Goal: Task Accomplishment & Management: Use online tool/utility

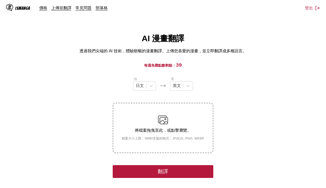
click at [164, 168] on button "翻譯" at bounding box center [163, 171] width 101 height 13
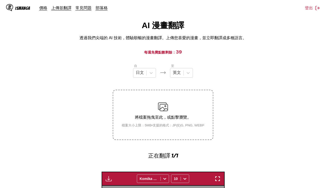
scroll to position [6, 0]
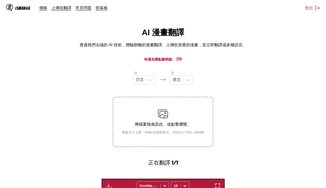
click at [188, 88] on div "自 日文 至 英文 將檔案拖曳至此，或點擊瀏覽。 檔案大小上限：5MB • 支援的格式：JP(E)G, PNG, WEBP 正在翻譯 1/1" at bounding box center [163, 118] width 101 height 96
click at [185, 80] on div at bounding box center [188, 79] width 9 height 9
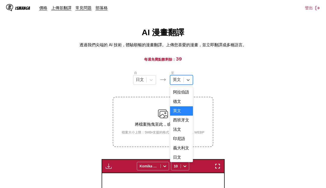
scroll to position [120, 0]
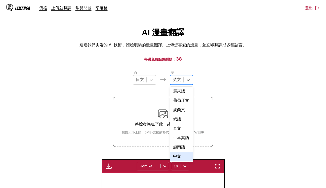
click at [184, 158] on div "中文" at bounding box center [181, 156] width 23 height 9
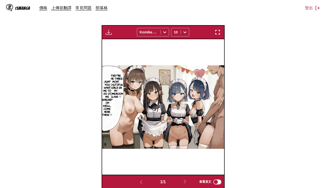
click at [277, 130] on section "自 日文 至 option 中文, selected. 中文 將檔案拖曳至此，或點擊瀏覽。 檔案大小上限：5MB • 支援的格式：JP(E)G, PNG, W…" at bounding box center [163, 62] width 318 height 253
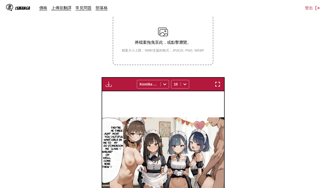
scroll to position [73, 0]
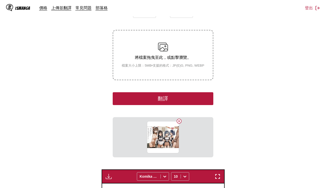
click at [183, 97] on button "翻譯" at bounding box center [163, 98] width 101 height 13
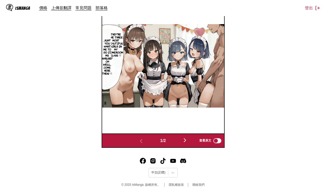
scroll to position [181, 0]
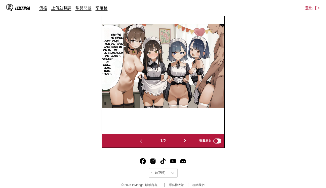
click at [184, 140] on img "button" at bounding box center [185, 141] width 6 height 6
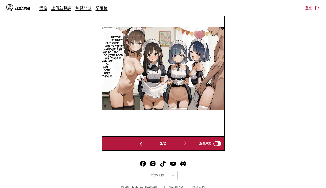
click at [136, 143] on button "button" at bounding box center [141, 143] width 30 height 7
click at [183, 143] on button "button" at bounding box center [185, 143] width 30 height 7
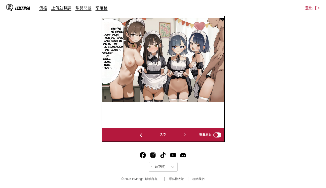
click at [144, 134] on button "button" at bounding box center [141, 134] width 30 height 7
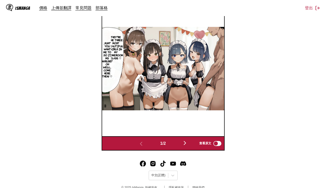
click at [181, 143] on button "button" at bounding box center [185, 143] width 30 height 7
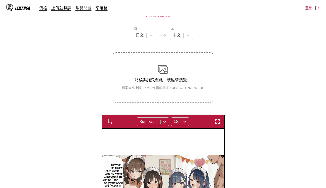
scroll to position [45, 0]
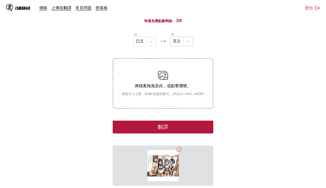
click at [175, 42] on div at bounding box center [177, 42] width 8 height 6
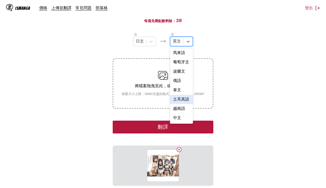
scroll to position [120, 0]
click at [178, 119] on div "中文" at bounding box center [181, 117] width 23 height 9
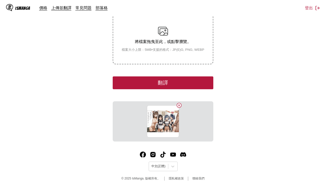
click at [187, 88] on button "翻譯" at bounding box center [163, 82] width 101 height 13
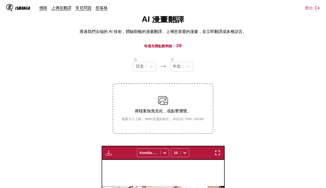
scroll to position [12, 0]
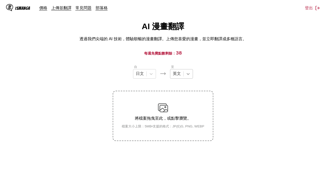
click at [188, 74] on icon at bounding box center [188, 73] width 5 height 5
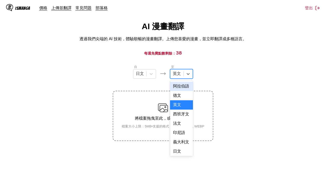
scroll to position [120, 0]
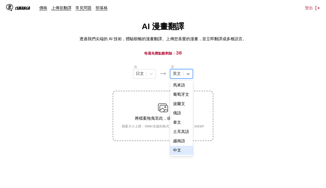
click at [175, 148] on div "中文" at bounding box center [181, 150] width 23 height 9
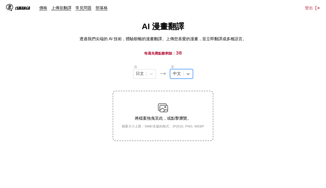
click at [243, 116] on section "自 日文 至 option 中文, selected. 中文 將檔案拖曳至此，或點擊瀏覽。 檔案大小上限：5MB • 支援的格式：JP(E)G, PNG, W…" at bounding box center [163, 102] width 318 height 77
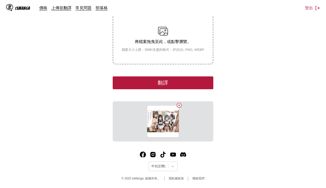
click at [193, 81] on button "翻譯" at bounding box center [163, 82] width 101 height 13
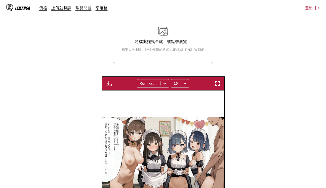
scroll to position [146, 0]
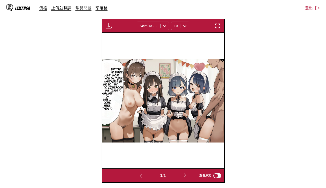
click at [106, 80] on p "...Huh? You want me to do it, Ms. Naruse? Oh well... Come here then! ♡" at bounding box center [107, 92] width 13 height 38
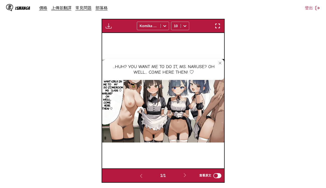
click at [110, 83] on p "...Huh? You want me to do it, Ms. Naruse? Oh well... Come here then! ♡" at bounding box center [107, 92] width 13 height 38
click at [106, 93] on p "...Huh? You want me to do it, Ms. Naruse? Oh well... Come here then! ♡" at bounding box center [107, 92] width 13 height 38
click at [107, 103] on p "...Huh? You want me to do it, Ms. Naruse? Oh well... Come here then! ♡" at bounding box center [107, 92] width 13 height 38
drag, startPoint x: 104, startPoint y: 24, endPoint x: 79, endPoint y: 49, distance: 35.2
click at [79, 49] on section "自 日文 至 中文 將檔案拖曳至此，或點擊瀏覽。 檔案大小上限：5MB • 支援的格式：JP(E)G, PNG, WEBP 下載面板 下載全部 Komika …" at bounding box center [163, 56] width 318 height 253
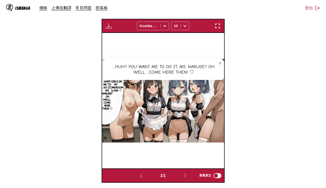
drag, startPoint x: 87, startPoint y: 89, endPoint x: 98, endPoint y: 92, distance: 11.7
click at [87, 90] on section "自 日文 至 中文 將檔案拖曳至此，或點擊瀏覽。 檔案大小上限：5MB • 支援的格式：JP(E)G, PNG, WEBP 下載面板 下載全部 Komika …" at bounding box center [163, 56] width 318 height 253
click at [110, 89] on p "...Huh? You want me to do it, Ms. Naruse? Oh well... Come here then! ♡" at bounding box center [107, 92] width 13 height 38
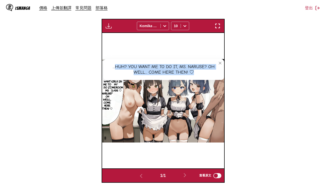
drag, startPoint x: 115, startPoint y: 66, endPoint x: 200, endPoint y: 78, distance: 86.3
click at [200, 78] on div "...Huh? You want me to do it, Ms. Naruse? Oh well... Come here then! ♡" at bounding box center [163, 69] width 121 height 21
click at [197, 74] on div at bounding box center [197, 74] width 0 height 0
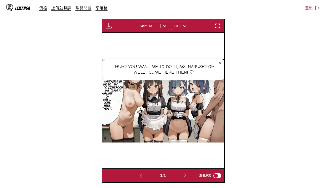
click at [94, 95] on section "自 日文 至 中文 將檔案拖曳至此，或點擊瀏覽。 檔案大小上限：5MB • 支援的格式：JP(E)G, PNG, WEBP 下載面板 下載全部 Komika …" at bounding box center [163, 56] width 318 height 253
click at [113, 87] on p "...Huh? You want me to do it, Ms. Naruse? Oh well... Come here then! ♡" at bounding box center [107, 92] width 13 height 38
click at [114, 84] on p "They're the three most beautiful girls in my homeroom class. ♡" at bounding box center [116, 80] width 17 height 26
click at [116, 85] on p "They're the three most beautiful girls in my homeroom class. ♡" at bounding box center [116, 80] width 17 height 26
click at [106, 88] on p "...Huh? You want me to do it, Ms. Naruse? Oh well... Come here then! ♡" at bounding box center [107, 92] width 13 height 38
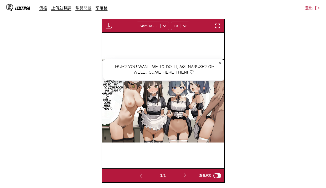
drag, startPoint x: 105, startPoint y: 92, endPoint x: 125, endPoint y: 84, distance: 21.2
click at [107, 92] on p "...Huh? You want me to do it, Ms. Naruse? Oh well... Come here then! ♡" at bounding box center [107, 92] width 13 height 38
click at [220, 61] on icon "close-tooltip" at bounding box center [220, 63] width 4 height 4
click at [220, 62] on icon "close-tooltip" at bounding box center [220, 64] width 4 height 4
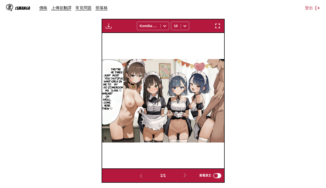
click at [115, 70] on p "They're the three most beautiful girls in my homeroom class. ♡" at bounding box center [116, 80] width 17 height 26
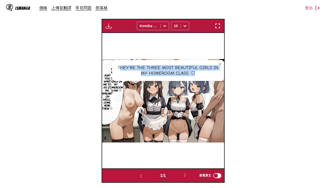
drag, startPoint x: 119, startPoint y: 66, endPoint x: 198, endPoint y: 76, distance: 79.8
click at [198, 76] on div "They're the three most beautiful girls in my homeroom class. ♡" at bounding box center [168, 70] width 112 height 21
drag, startPoint x: 161, startPoint y: 72, endPoint x: 135, endPoint y: 70, distance: 25.7
click at [160, 72] on div "They're the three most beautiful girls in my homeroom class. ♡" at bounding box center [168, 70] width 112 height 21
click at [119, 68] on div "They're the three most beautiful girls in my homeroom class. ♡" at bounding box center [168, 70] width 112 height 21
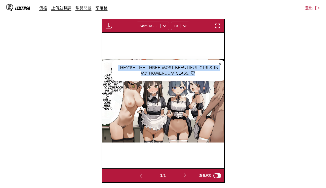
drag, startPoint x: 117, startPoint y: 66, endPoint x: 197, endPoint y: 76, distance: 80.8
click at [197, 76] on div "They're the three most beautiful girls in my homeroom class. ♡" at bounding box center [168, 70] width 112 height 21
click at [194, 75] on div at bounding box center [194, 75] width 0 height 0
click at [197, 73] on div "They're the three most beautiful girls in my homeroom class. ♡" at bounding box center [168, 70] width 112 height 21
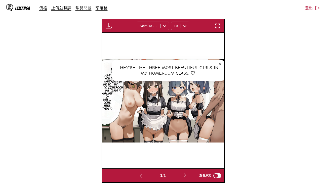
click at [217, 69] on div "They're the three most beautiful girls in my homeroom class. ♡" at bounding box center [168, 70] width 112 height 21
click at [218, 67] on button "close-tooltip" at bounding box center [220, 64] width 8 height 8
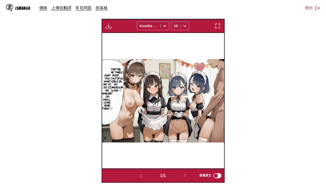
click at [220, 65] on img at bounding box center [163, 100] width 122 height 83
click at [112, 75] on p "...Huh? You want me to do it, Ms. Naruse? Oh well... Come here then! ♡" at bounding box center [107, 92] width 13 height 38
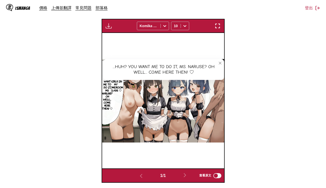
click at [116, 88] on p "They're the three most beautiful girls in my homeroom class. ♡" at bounding box center [116, 80] width 17 height 26
click at [110, 96] on p "...Huh? You want me to do it, Ms. Naruse? Oh well... Come here then! ♡" at bounding box center [107, 92] width 13 height 38
drag, startPoint x: 106, startPoint y: 83, endPoint x: 116, endPoint y: 92, distance: 12.5
click at [113, 94] on p "...Huh? You want me to do it, Ms. Naruse? Oh well... Come here then! ♡" at bounding box center [107, 92] width 13 height 38
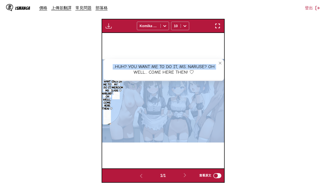
drag, startPoint x: 134, startPoint y: 74, endPoint x: 180, endPoint y: 92, distance: 48.8
click at [146, 93] on div "They're the three most beautiful girls in my homeroom class. ♡ They're the thre…" at bounding box center [163, 101] width 122 height 136
drag, startPoint x: 185, startPoint y: 92, endPoint x: 203, endPoint y: 81, distance: 21.5
click at [185, 92] on img at bounding box center [163, 100] width 122 height 83
click at [212, 66] on div "...Huh? You want me to do it, Ms. Naruse? Oh well... Come here then! ♡" at bounding box center [163, 69] width 121 height 21
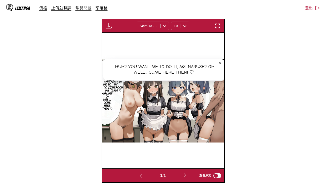
click at [218, 64] on button "close-tooltip" at bounding box center [220, 63] width 8 height 8
click at [220, 62] on icon "close-tooltip" at bounding box center [220, 64] width 4 height 4
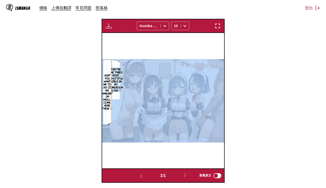
drag, startPoint x: 102, startPoint y: 76, endPoint x: 116, endPoint y: 116, distance: 42.5
click at [110, 125] on div "They're the three most beautiful girls in my homeroom class. ♡ ...Huh? You want…" at bounding box center [163, 101] width 122 height 136
click at [115, 108] on img at bounding box center [163, 100] width 122 height 83
click at [245, 107] on section "自 日文 至 中文 將檔案拖曳至此，或點擊瀏覽。 檔案大小上限：5MB • 支援的格式：JP(E)G, PNG, WEBP 下載面板 下載全部 Komika …" at bounding box center [163, 56] width 318 height 253
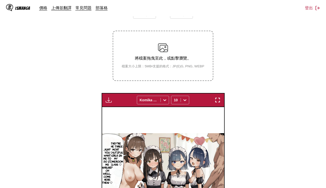
scroll to position [79, 0]
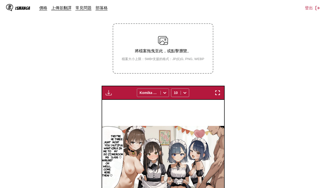
click at [159, 92] on div "Komika Axis" at bounding box center [148, 92] width 23 height 7
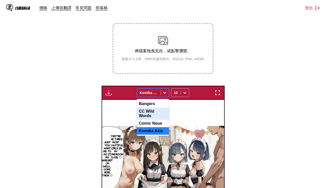
click at [152, 109] on div "CC Wild Words" at bounding box center [153, 114] width 32 height 12
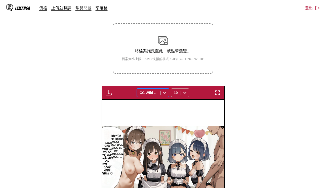
click at [155, 95] on div at bounding box center [149, 92] width 18 height 5
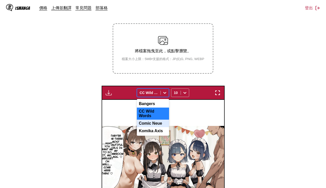
click at [151, 127] on div "Komika Axis" at bounding box center [153, 131] width 32 height 8
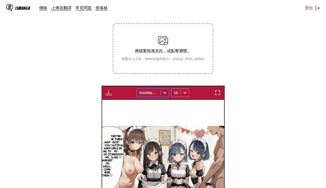
click at [156, 98] on div "下載面板 下載全部 option Komika Axis, selected. Komika Axis 10" at bounding box center [163, 93] width 123 height 14
drag, startPoint x: 230, startPoint y: 64, endPoint x: 238, endPoint y: 39, distance: 26.4
click at [233, 63] on section "自 日文 至 中文 將檔案拖曳至此，或點擊瀏覽。 檔案大小上限：5MB • 支援的格式：JP(E)G, PNG, WEBP 下載面板 下載全部 Komika …" at bounding box center [163, 123] width 318 height 253
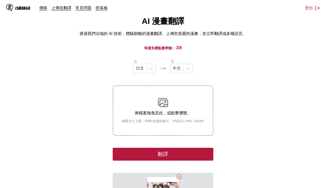
scroll to position [12, 0]
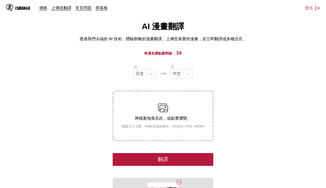
click at [168, 154] on button "翻譯" at bounding box center [163, 159] width 101 height 13
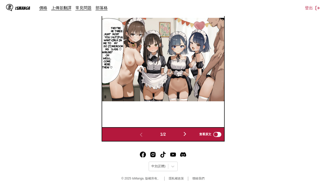
click at [184, 134] on img "button" at bounding box center [185, 134] width 6 height 6
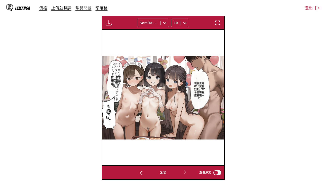
scroll to position [187, 0]
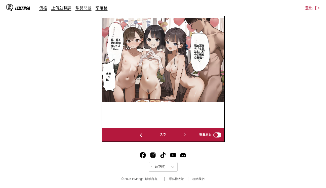
click at [140, 135] on img "button" at bounding box center [141, 135] width 6 height 6
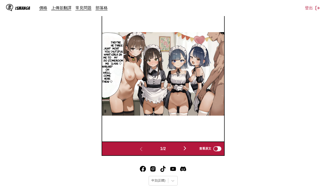
scroll to position [179, 0]
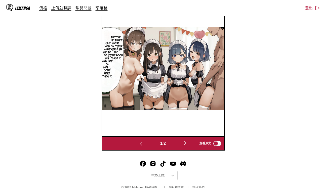
click at [184, 143] on img "button" at bounding box center [185, 143] width 6 height 6
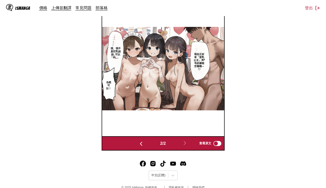
scroll to position [112, 0]
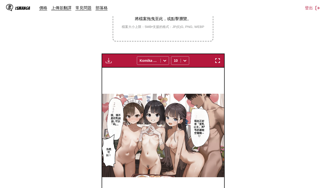
click at [106, 61] on img "button" at bounding box center [109, 61] width 6 height 6
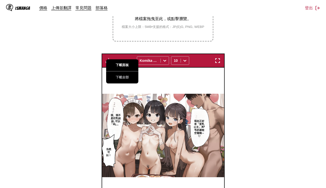
click at [112, 65] on button "下載面板" at bounding box center [122, 65] width 32 height 12
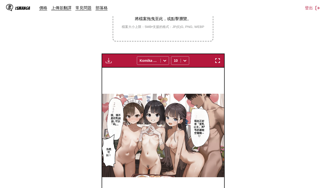
click at [71, 91] on section "自 日文 至 中文 將檔案拖曳至此，或點擊瀏覽。 檔案大小上限：5MB • 支援的格式：JP(E)G, PNG, WEBP 準備中... 下載全部 Komik…" at bounding box center [163, 91] width 318 height 253
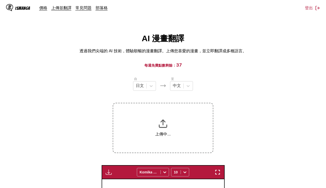
drag, startPoint x: 257, startPoint y: 123, endPoint x: 259, endPoint y: 120, distance: 3.8
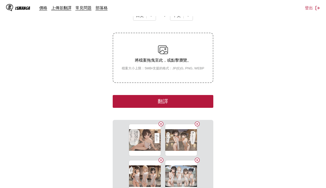
scroll to position [63, 0]
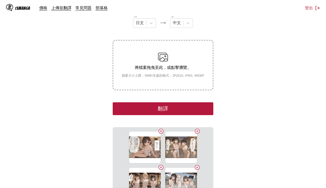
click at [204, 106] on button "翻譯" at bounding box center [163, 108] width 101 height 13
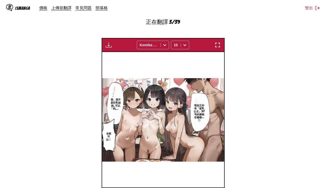
scroll to position [140, 0]
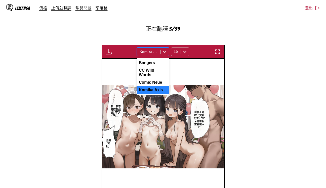
click at [150, 54] on div at bounding box center [149, 51] width 18 height 5
click at [153, 79] on div "Comic Neue" at bounding box center [153, 83] width 32 height 8
click at [150, 53] on div at bounding box center [149, 51] width 18 height 5
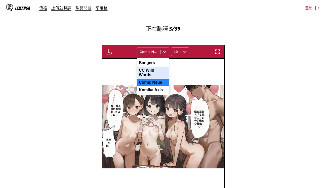
click at [152, 69] on div "CC Wild Words" at bounding box center [153, 73] width 32 height 12
click at [150, 52] on div at bounding box center [149, 51] width 18 height 5
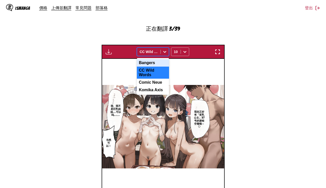
click at [152, 60] on div "Bangers" at bounding box center [153, 63] width 32 height 8
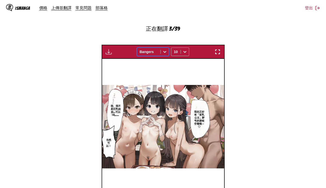
click at [149, 48] on div "Bangers" at bounding box center [148, 51] width 23 height 7
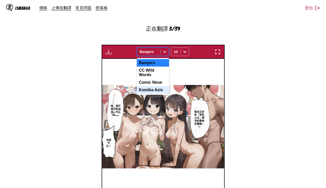
click at [154, 86] on div "Komika Axis" at bounding box center [153, 90] width 32 height 8
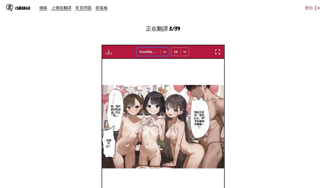
click at [148, 51] on div at bounding box center [149, 51] width 18 height 5
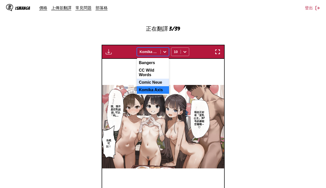
click at [149, 82] on div "Comic Neue" at bounding box center [153, 83] width 32 height 8
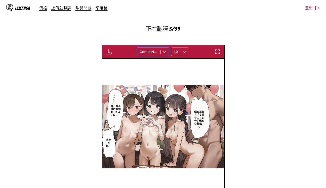
click at [150, 49] on div at bounding box center [149, 51] width 18 height 5
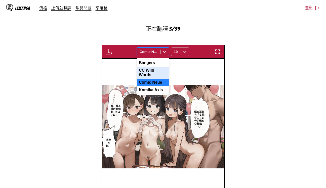
click at [148, 72] on div "CC Wild Words" at bounding box center [153, 73] width 32 height 12
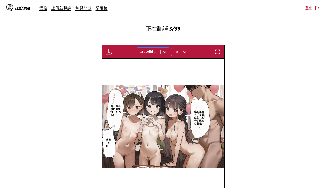
click at [144, 51] on div at bounding box center [149, 51] width 18 height 5
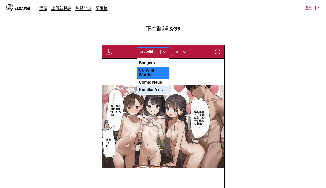
click at [149, 89] on div "Komika Axis" at bounding box center [153, 90] width 32 height 8
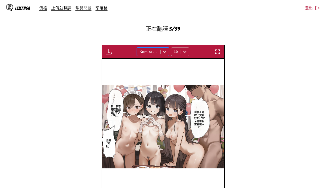
click at [153, 50] on div at bounding box center [149, 51] width 18 height 5
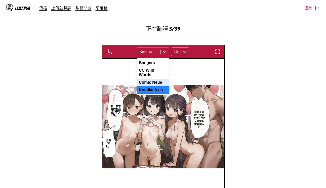
click at [154, 79] on div "Comic Neue" at bounding box center [153, 83] width 32 height 8
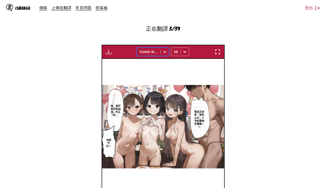
click at [152, 53] on div at bounding box center [149, 51] width 18 height 5
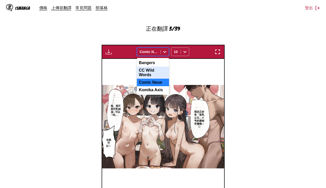
click at [151, 73] on div "CC Wild Words" at bounding box center [153, 73] width 32 height 12
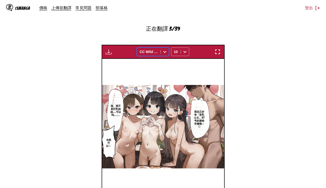
click at [150, 53] on div at bounding box center [149, 51] width 18 height 5
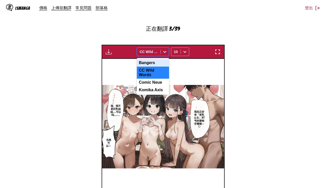
click at [152, 62] on div "Bangers" at bounding box center [153, 63] width 32 height 8
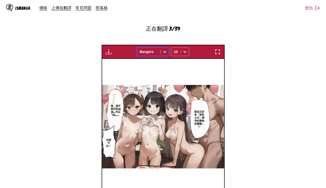
click at [152, 49] on div at bounding box center [149, 51] width 18 height 5
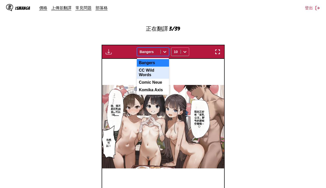
click at [153, 68] on div "CC Wild Words" at bounding box center [153, 73] width 32 height 12
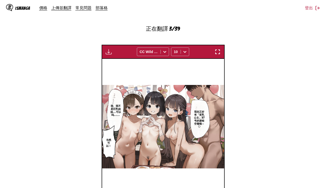
click at [152, 56] on div "等待翻譯完成... CC Wild Words 10" at bounding box center [163, 52] width 123 height 14
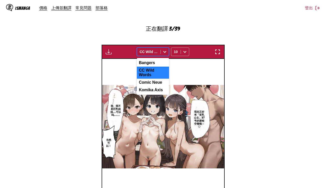
click at [152, 54] on div at bounding box center [149, 51] width 18 height 5
click at [152, 60] on div "Bangers" at bounding box center [153, 63] width 32 height 8
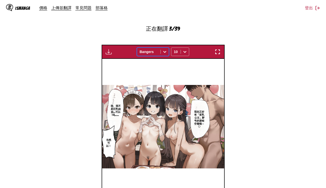
click at [150, 49] on div at bounding box center [149, 51] width 18 height 5
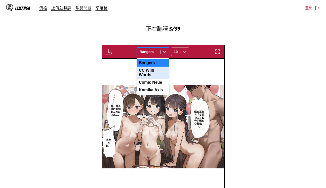
click at [152, 68] on div "CC Wild Words" at bounding box center [153, 73] width 32 height 12
click at [151, 52] on div at bounding box center [149, 51] width 18 height 5
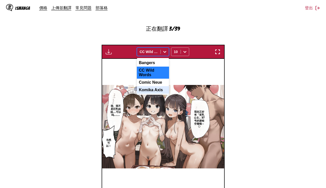
click at [155, 87] on div "Komika Axis" at bounding box center [153, 90] width 32 height 8
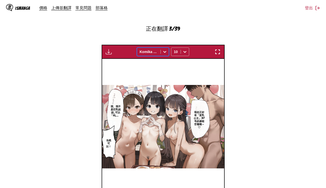
click at [148, 49] on div at bounding box center [149, 51] width 18 height 5
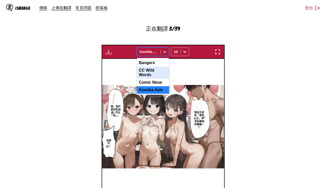
click at [152, 70] on div "CC Wild Words" at bounding box center [153, 73] width 32 height 12
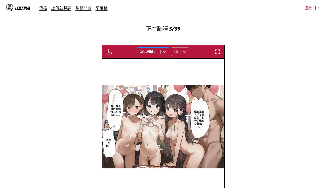
click at [288, 96] on section "自 日文 至 中文 將檔案拖曳至此，或點擊瀏覽。 檔案大小上限：5MB • 支援的格式：JP(E)G, PNG, WEBP 正在翻譯 3/39 等待翻譯完成.…" at bounding box center [163, 72] width 318 height 272
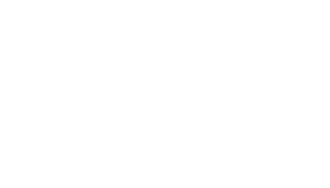
scroll to position [0, 0]
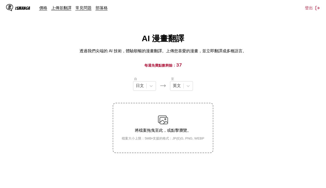
click at [208, 53] on p "透過我們尖端的 AI 技術，體驗順暢的漫畫翻譯。上傳您喜愛的漫畫，並立即翻譯成多種語言。" at bounding box center [162, 51] width 167 height 6
click at [176, 90] on div "英文" at bounding box center [176, 86] width 13 height 8
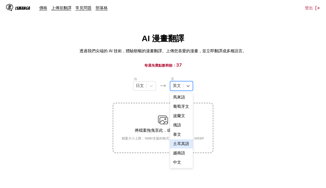
scroll to position [120, 0]
click at [180, 159] on div "中文" at bounding box center [181, 162] width 23 height 9
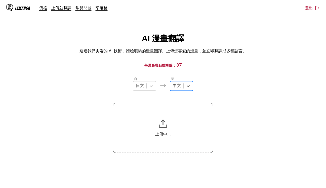
click at [239, 76] on section "自 日文 至 option 中文, selected. Select is focused ,type to refine list, press Down …" at bounding box center [163, 114] width 318 height 77
click at [176, 64] on span "37" at bounding box center [179, 64] width 6 height 5
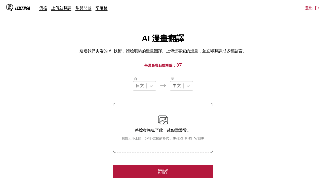
scroll to position [61, 0]
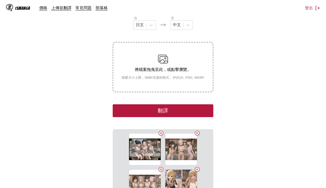
click at [204, 114] on button "翻譯" at bounding box center [163, 110] width 101 height 13
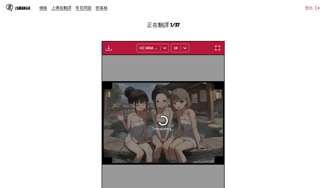
scroll to position [140, 0]
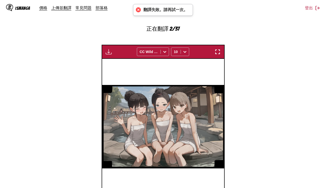
click at [267, 114] on section "自 日文 至 中文 將檔案拖曳至此，或點擊瀏覽。 檔案大小上限：5MB • 支援的格式：JP(E)G, PNG, WEBP 正在翻譯 2/37 等待翻譯完成.…" at bounding box center [163, 72] width 318 height 272
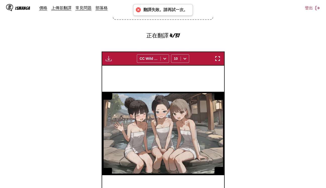
scroll to position [207, 0]
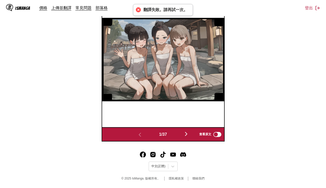
click at [186, 134] on img "button" at bounding box center [186, 134] width 6 height 6
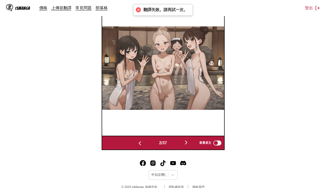
click at [186, 142] on img "button" at bounding box center [186, 143] width 6 height 6
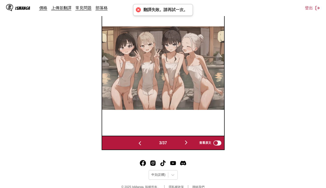
click at [187, 144] on img "button" at bounding box center [186, 143] width 6 height 6
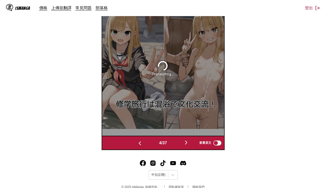
click at [187, 144] on img "button" at bounding box center [186, 143] width 6 height 6
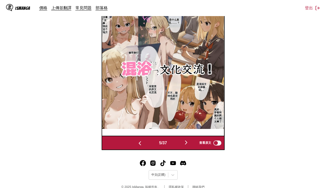
click at [232, 100] on section "自 日文 至 中文 將檔案拖曳至此，或點擊瀏覽。 檔案大小上限：5MB • 支援的格式：JP(E)G, PNG, WEBP 正在翻譯 6/37 等待翻譯完成.…" at bounding box center [163, 14] width 318 height 272
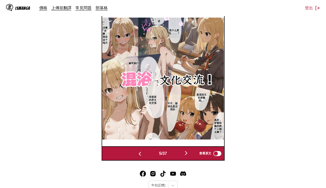
scroll to position [201, 0]
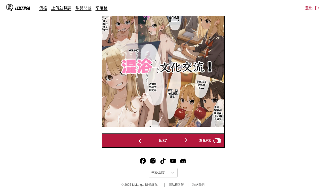
click at [183, 139] on button "button" at bounding box center [186, 140] width 30 height 7
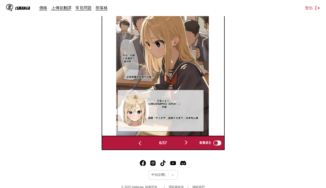
click at [186, 142] on img "button" at bounding box center [186, 143] width 6 height 6
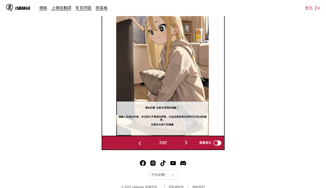
click at [186, 142] on img "button" at bounding box center [186, 143] width 6 height 6
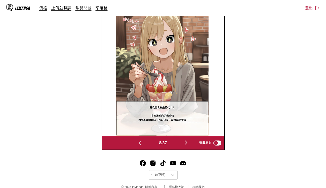
click at [186, 142] on img "button" at bounding box center [186, 143] width 6 height 6
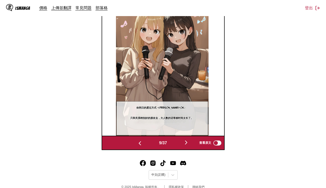
click at [186, 142] on img "button" at bounding box center [186, 143] width 6 height 6
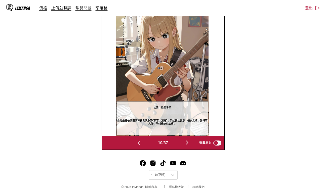
click at [186, 142] on img "button" at bounding box center [187, 143] width 6 height 6
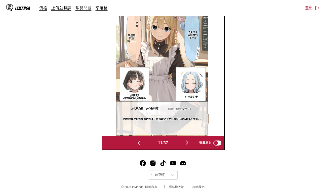
click at [186, 142] on img "button" at bounding box center [187, 143] width 6 height 6
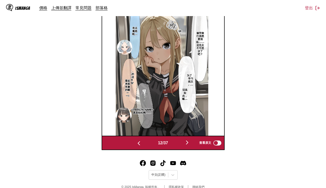
drag, startPoint x: 325, startPoint y: 107, endPoint x: 325, endPoint y: 103, distance: 3.8
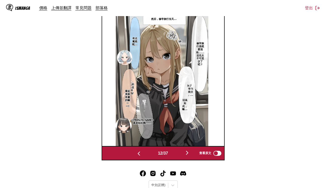
scroll to position [176, 0]
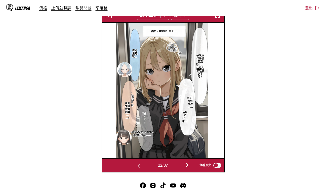
click at [187, 167] on img "button" at bounding box center [187, 165] width 6 height 6
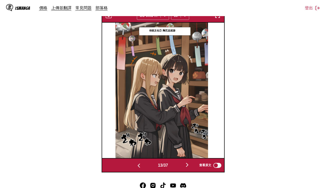
click at [185, 165] on button "button" at bounding box center [187, 165] width 30 height 7
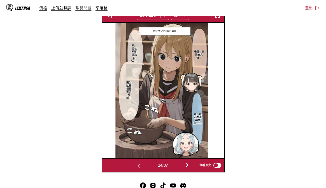
click at [185, 165] on button "button" at bounding box center [187, 165] width 30 height 7
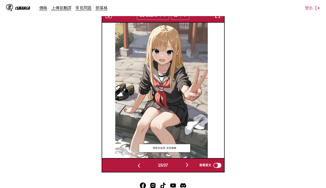
click at [185, 165] on button "button" at bounding box center [187, 165] width 30 height 7
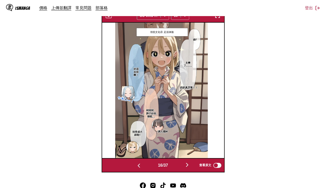
click at [187, 165] on img "button" at bounding box center [187, 165] width 6 height 6
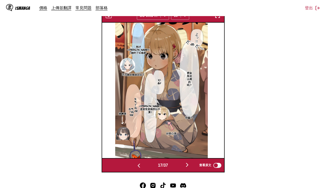
click at [187, 165] on img "button" at bounding box center [187, 165] width 6 height 6
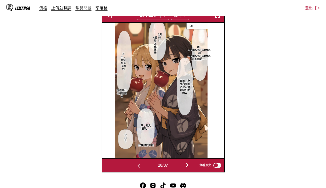
click at [187, 165] on img "button" at bounding box center [187, 165] width 6 height 6
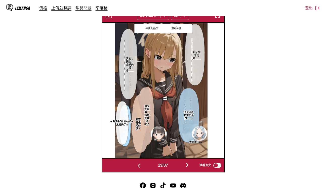
click at [187, 165] on img "button" at bounding box center [187, 165] width 6 height 6
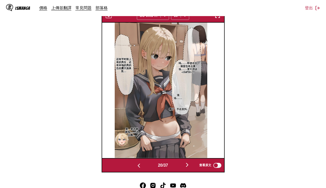
click at [187, 165] on img "button" at bounding box center [187, 165] width 6 height 6
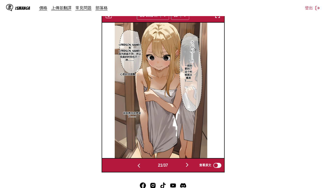
click at [187, 165] on img "button" at bounding box center [187, 165] width 6 height 6
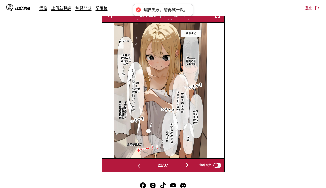
click at [187, 165] on img "button" at bounding box center [187, 165] width 6 height 6
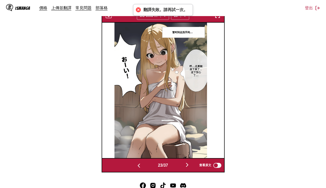
click at [187, 165] on img "button" at bounding box center [187, 165] width 6 height 6
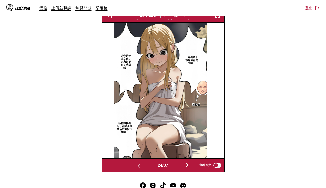
click at [187, 165] on img "button" at bounding box center [187, 165] width 6 height 6
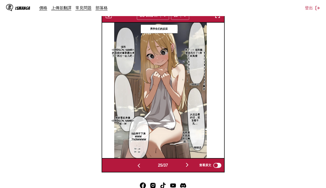
click at [187, 165] on img "button" at bounding box center [187, 165] width 6 height 6
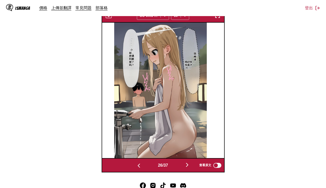
click at [187, 165] on img "button" at bounding box center [187, 165] width 6 height 6
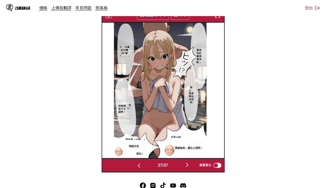
click at [187, 165] on img "button" at bounding box center [187, 165] width 6 height 6
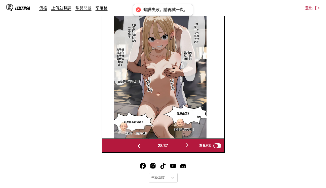
scroll to position [156, 0]
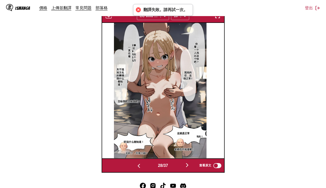
click at [187, 165] on img "button" at bounding box center [187, 165] width 6 height 6
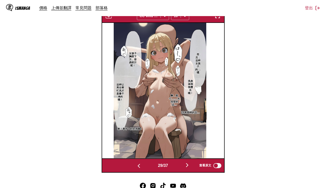
click at [187, 165] on img "button" at bounding box center [187, 165] width 6 height 6
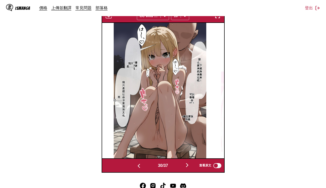
click at [187, 165] on img "button" at bounding box center [187, 165] width 6 height 6
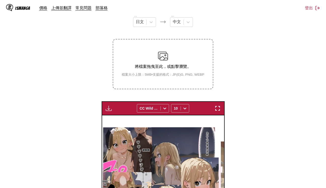
scroll to position [22, 0]
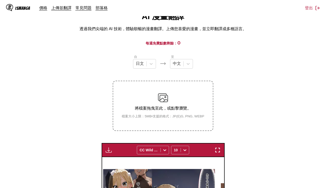
click at [106, 150] on img "button" at bounding box center [109, 150] width 6 height 6
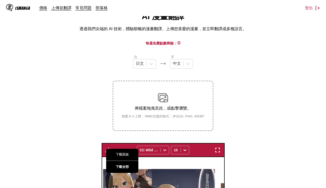
click at [116, 164] on button "下載全部" at bounding box center [122, 167] width 32 height 12
click at [243, 70] on section "自 日文 至 中文 將檔案拖曳至此，或點擊瀏覽。 檔案大小上限：5MB • 支援的格式：JP(E)G, PNG, WEBP 下載面板 下載全部 CC Wild…" at bounding box center [163, 180] width 318 height 253
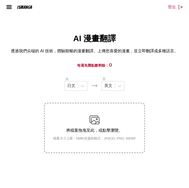
click at [144, 75] on main "AI 漫畫翻譯 透過我們尖端的 AI 技術，體驗順暢的漫畫翻譯。上傳您喜愛的漫畫，並立即翻譯成多種語言。 每週免費點數剩餘： 0 自 日文 至 英文 將檔案拖…" at bounding box center [94, 117] width 189 height 169
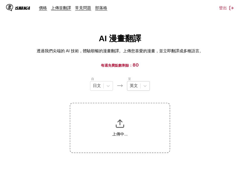
click at [138, 86] on div "英文" at bounding box center [133, 86] width 13 height 8
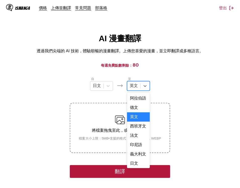
scroll to position [120, 0]
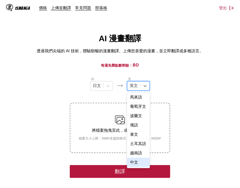
click at [138, 159] on div "中文" at bounding box center [138, 162] width 23 height 9
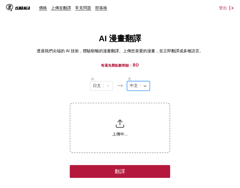
click at [195, 91] on section "自 日文 至 option 中文, selected. Select is focused ,type to refine list, press Down …" at bounding box center [120, 171] width 232 height 190
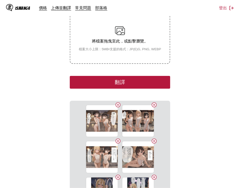
scroll to position [82, 0]
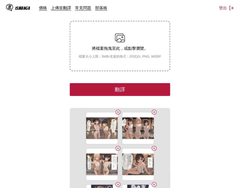
click at [154, 91] on button "翻譯" at bounding box center [120, 89] width 101 height 13
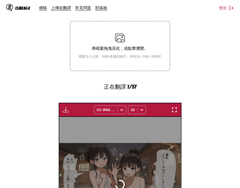
scroll to position [147, 0]
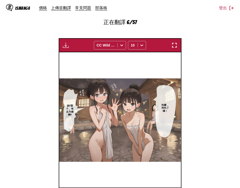
click at [33, 41] on section "自 日文 至 中文 將檔案拖曳至此，或點擊瀏覽。 檔案大小上限：5MB • 支援的格式：JP(E)G, PNG, WEBP 正在翻譯 6/57 等待翻譯完成.…" at bounding box center [120, 66] width 232 height 272
